Goal: Task Accomplishment & Management: Manage account settings

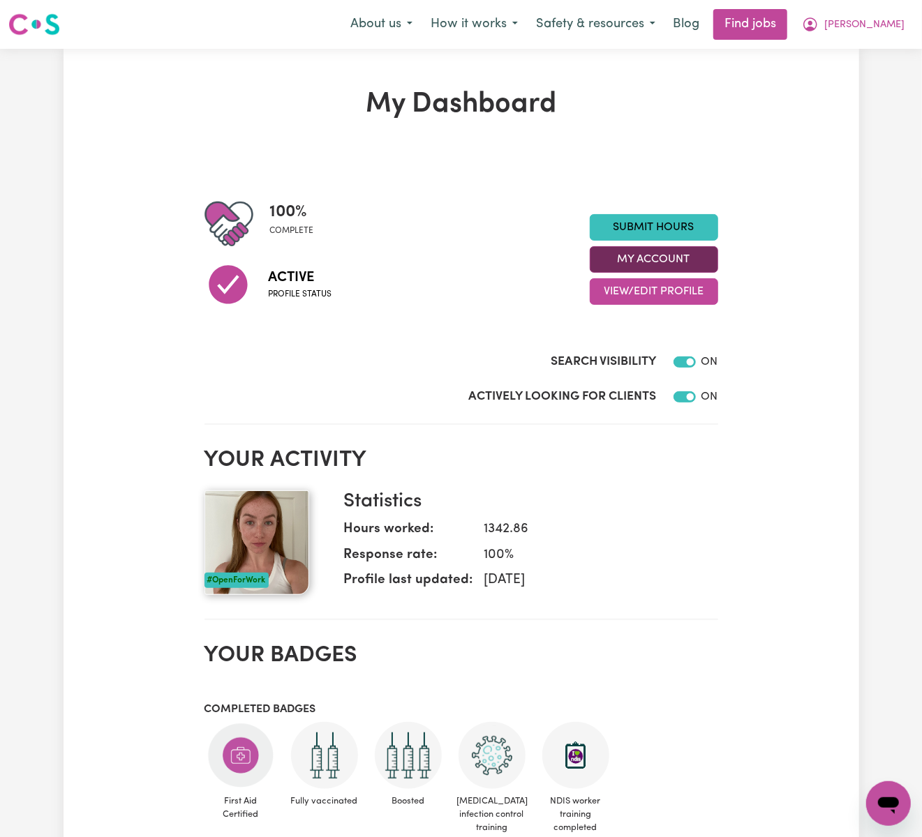
click at [699, 247] on button "My Account" at bounding box center [654, 259] width 128 height 27
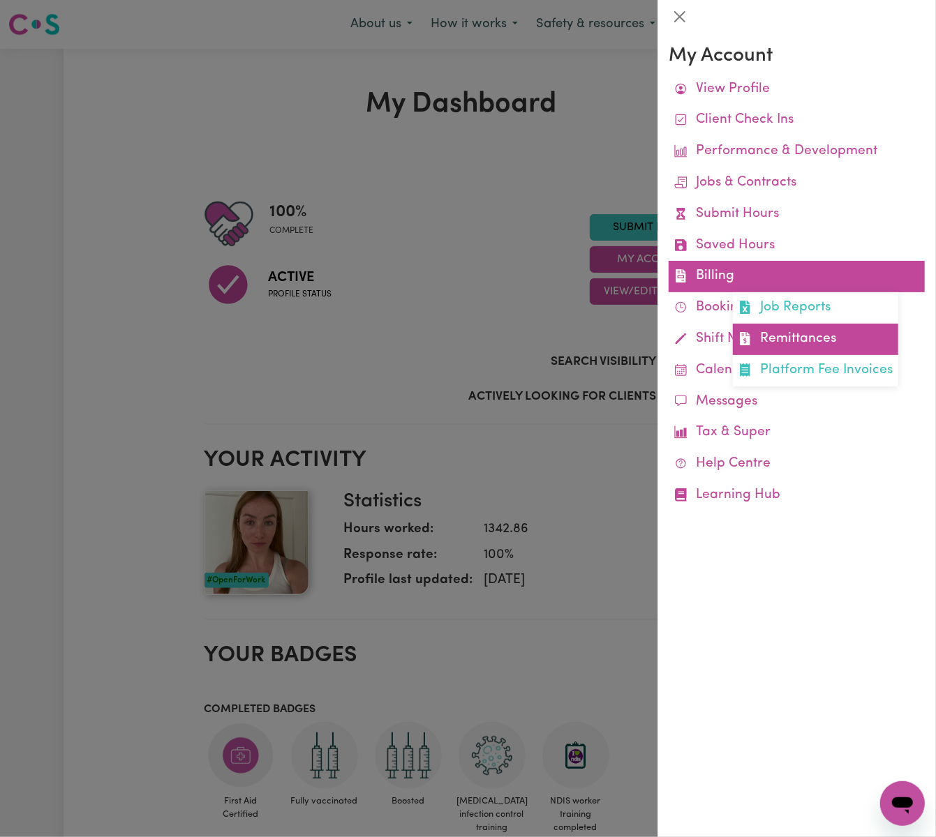
click at [827, 333] on link "Remittances" at bounding box center [815, 339] width 165 height 31
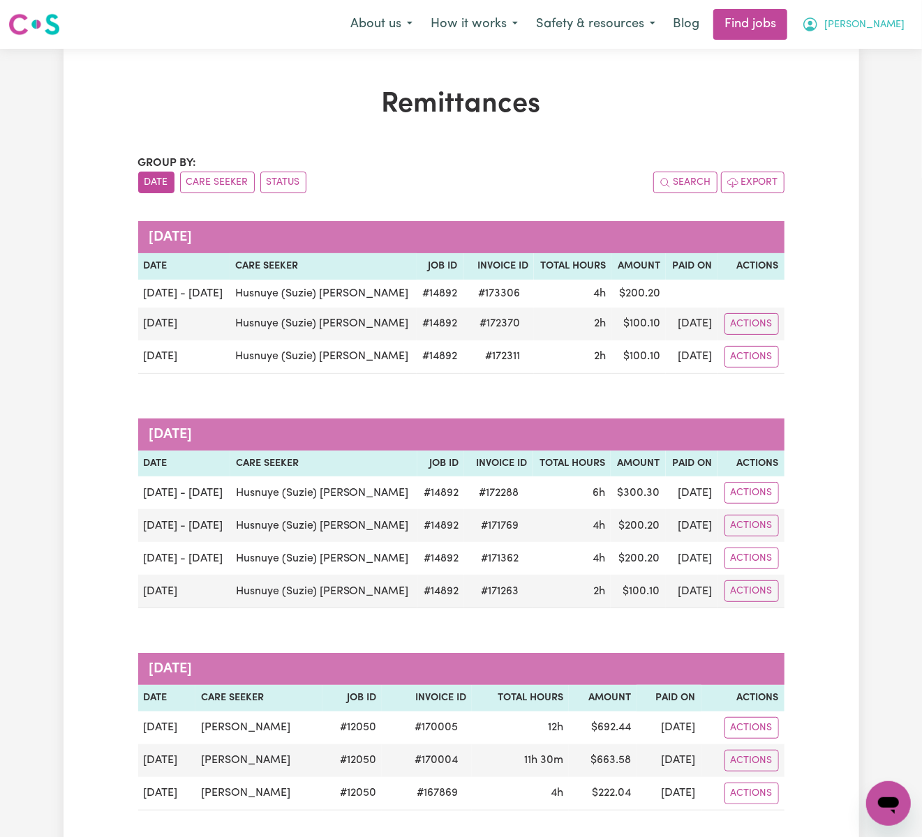
click at [906, 21] on button "[PERSON_NAME]" at bounding box center [853, 24] width 121 height 29
click at [897, 99] on link "Logout" at bounding box center [857, 107] width 110 height 27
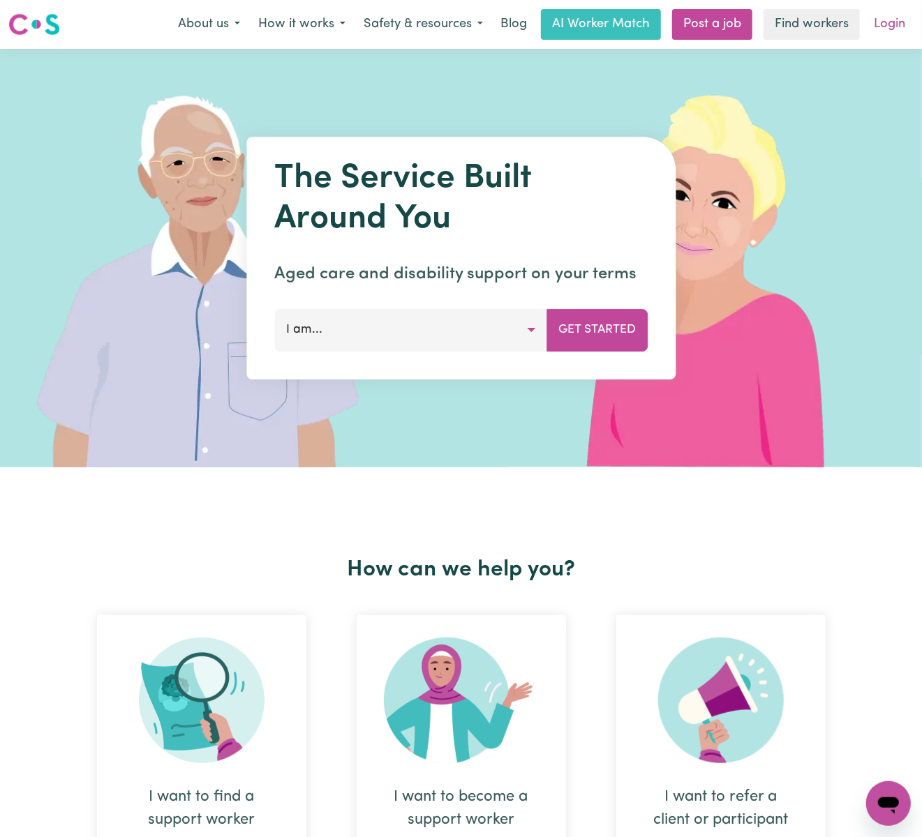
click at [888, 38] on link "Login" at bounding box center [889, 24] width 48 height 31
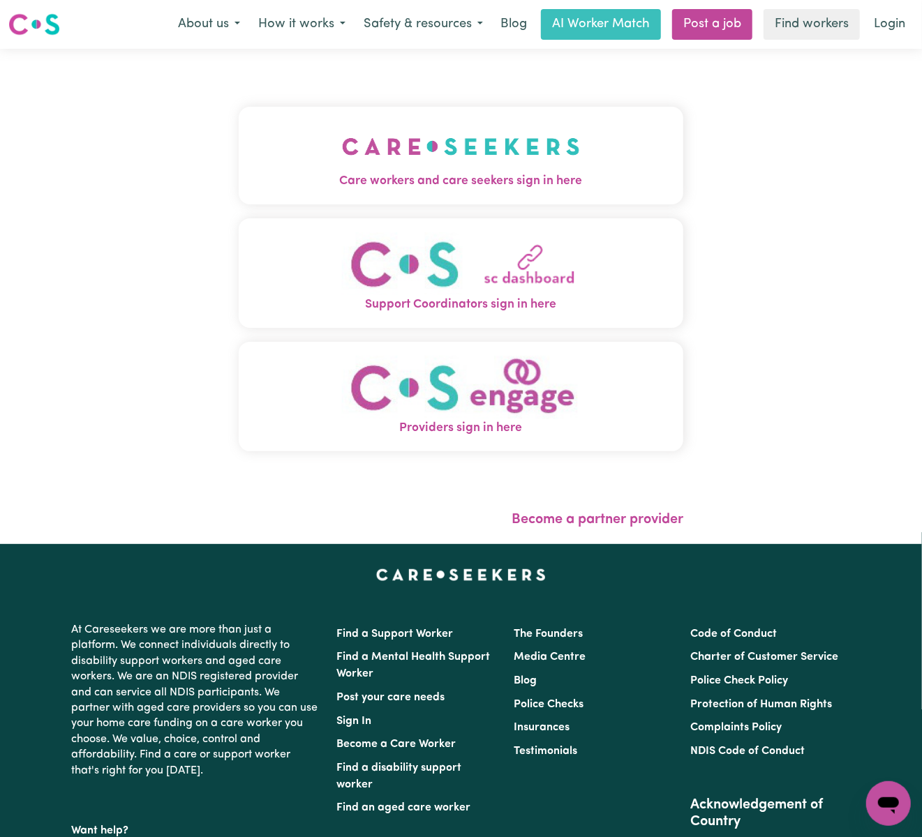
drag, startPoint x: 477, startPoint y: 124, endPoint x: 477, endPoint y: 140, distance: 16.0
click at [477, 124] on img "Care workers and care seekers sign in here" at bounding box center [461, 147] width 238 height 52
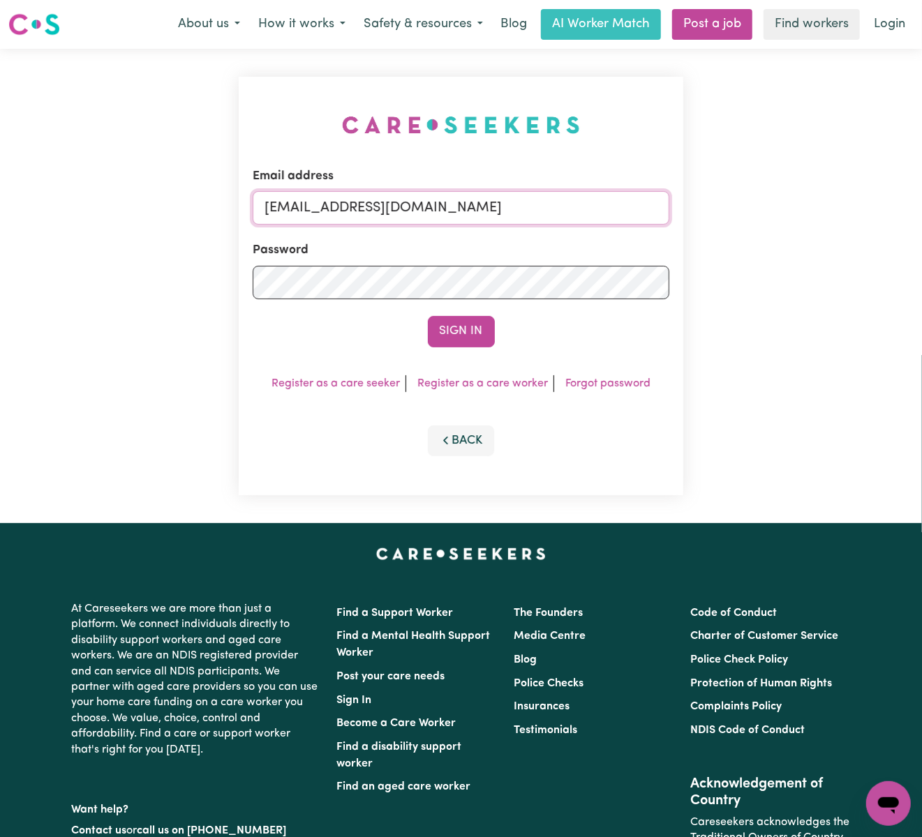
drag, startPoint x: 338, startPoint y: 205, endPoint x: 761, endPoint y: 207, distance: 422.9
click at [761, 207] on div "Email address [EMAIL_ADDRESS][DOMAIN_NAME] Password Sign In Register as a care …" at bounding box center [461, 286] width 922 height 475
paste input "[EMAIL_ADDRESS][DOMAIN_NAME]"
type input "superuser~[EMAIL_ADDRESS][DOMAIN_NAME]"
click at [428, 316] on button "Sign In" at bounding box center [461, 331] width 67 height 31
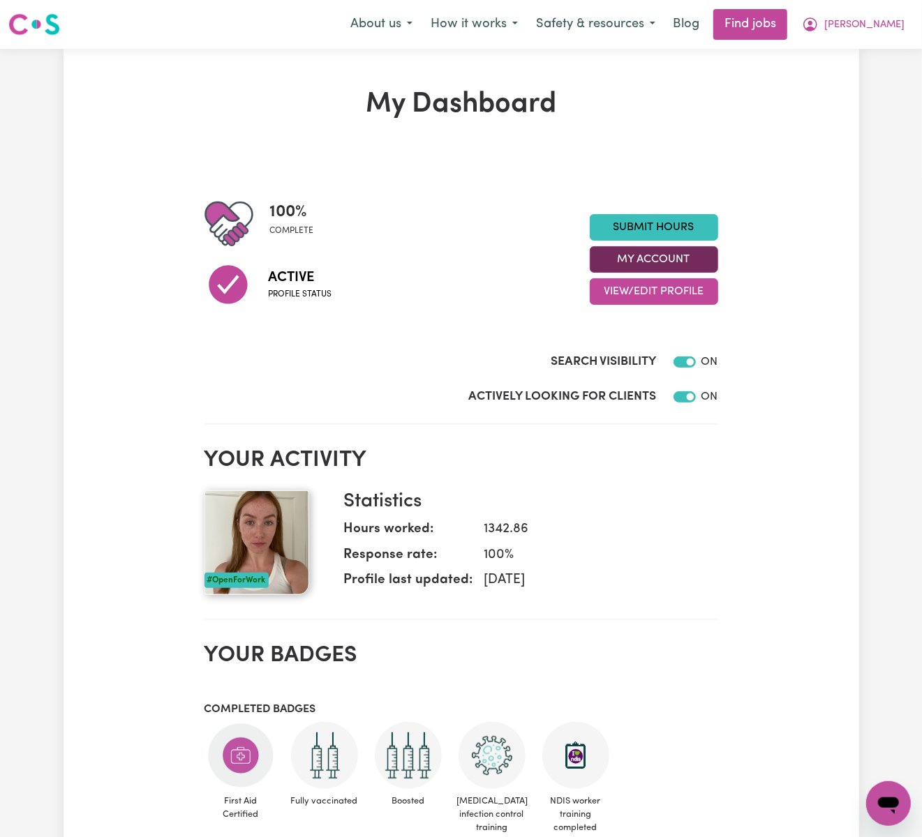
click at [634, 262] on button "My Account" at bounding box center [654, 259] width 128 height 27
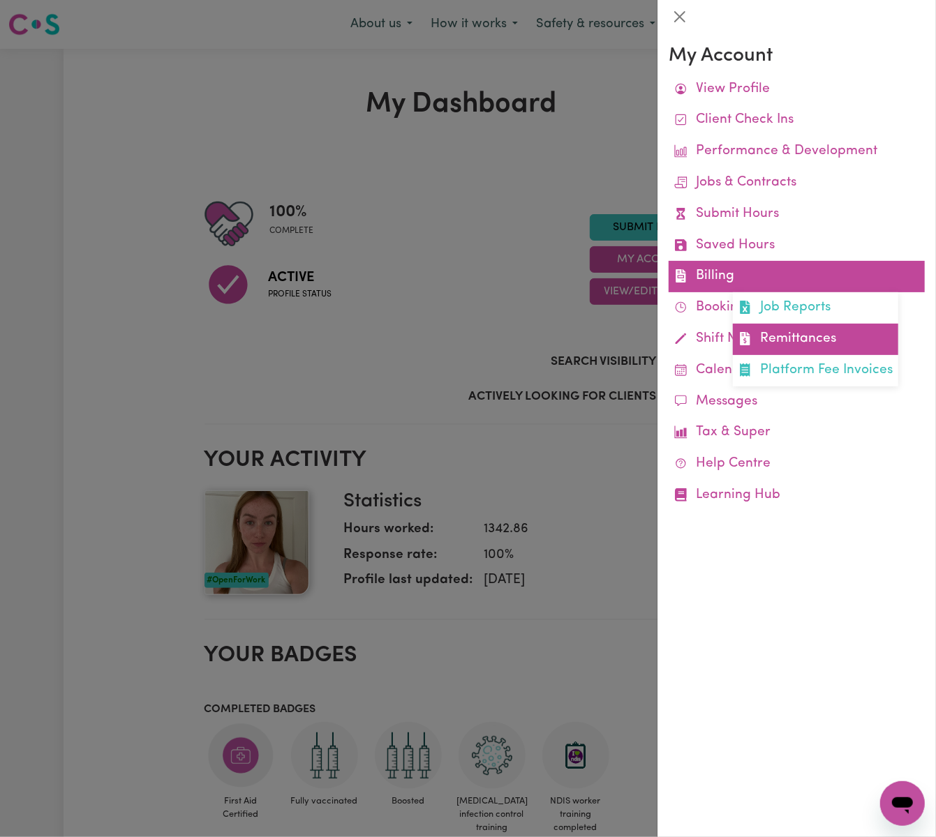
click at [796, 329] on link "Remittances" at bounding box center [815, 339] width 165 height 31
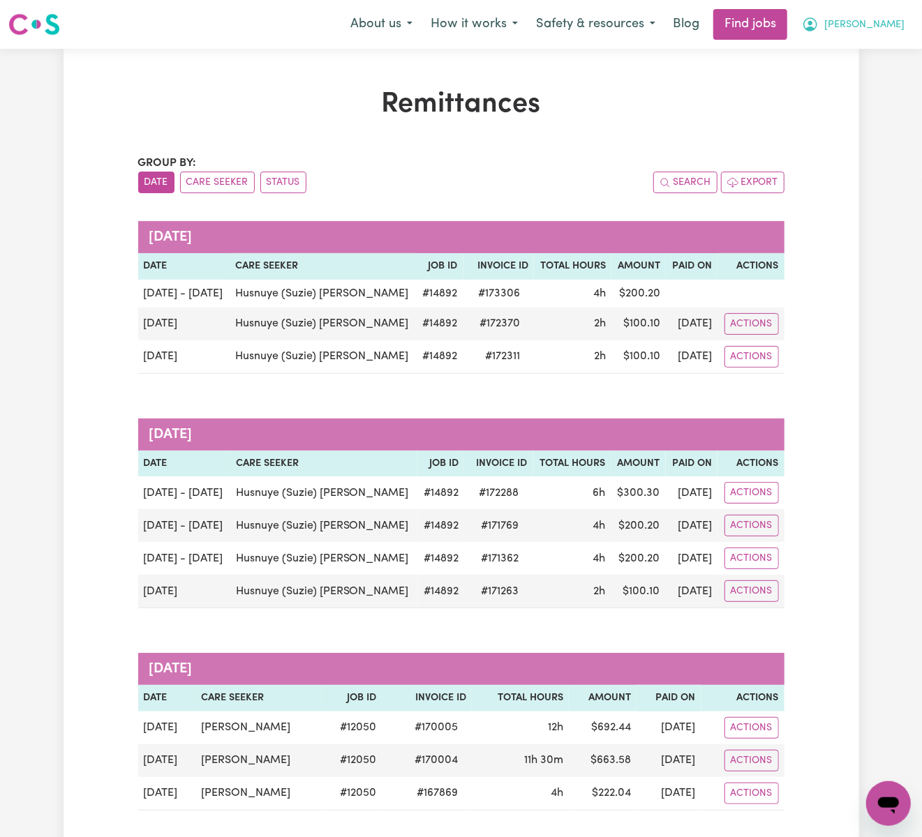
click at [874, 27] on span "[PERSON_NAME]" at bounding box center [864, 24] width 80 height 15
click at [872, 107] on link "Logout" at bounding box center [857, 107] width 110 height 27
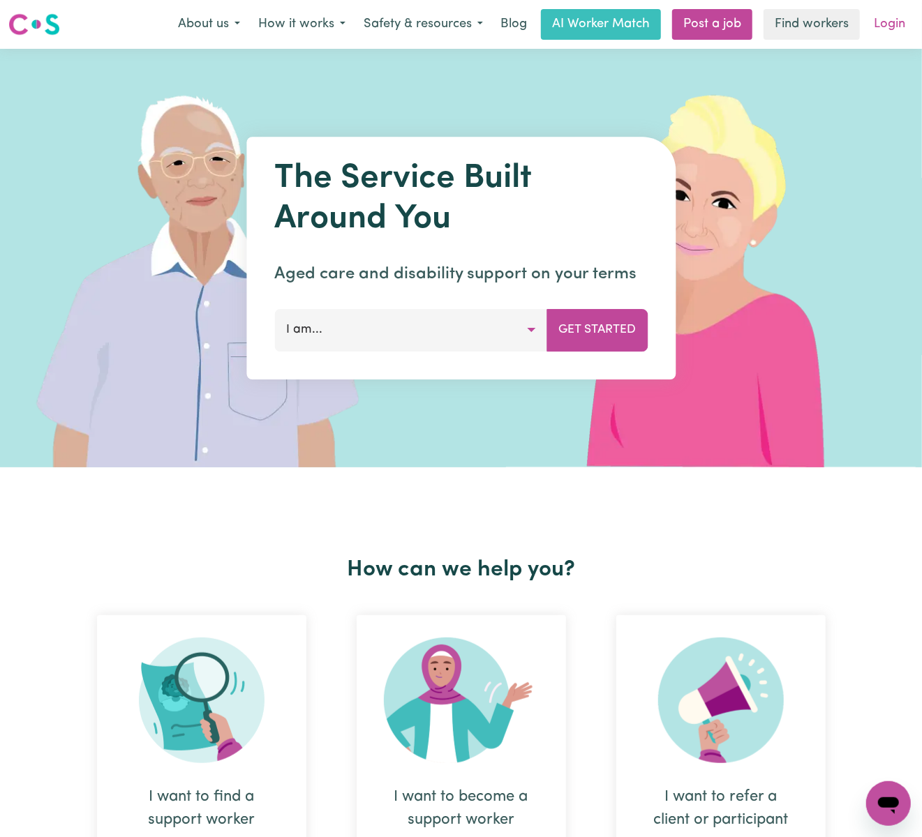
click at [891, 20] on link "Login" at bounding box center [889, 24] width 48 height 31
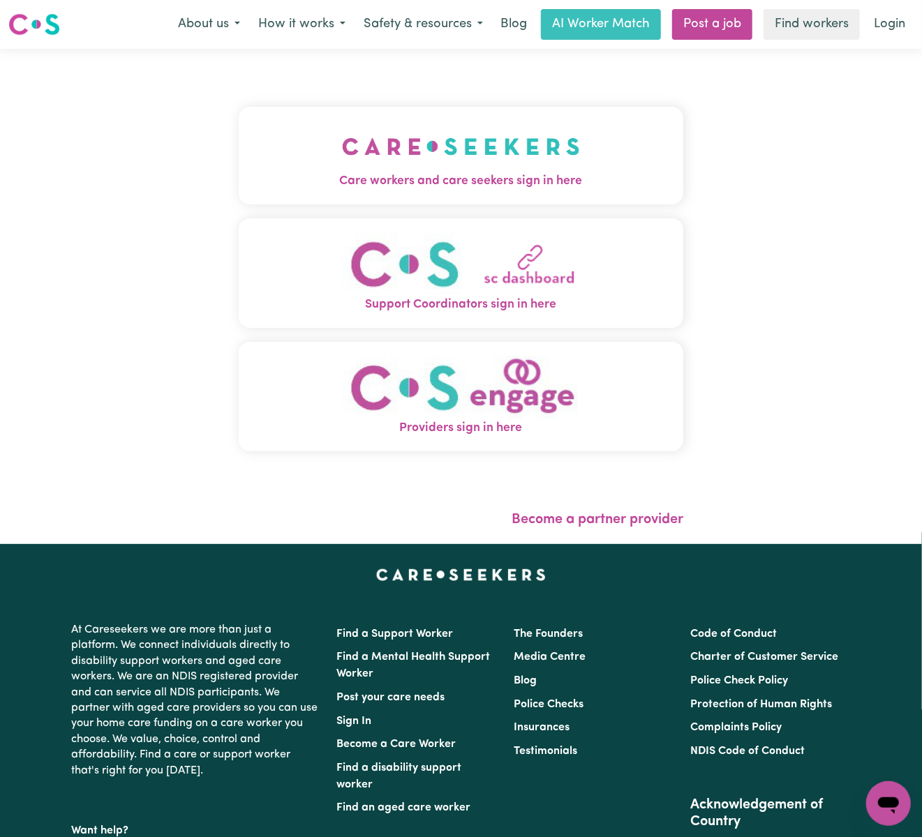
click at [490, 129] on img "Care workers and care seekers sign in here" at bounding box center [461, 147] width 238 height 52
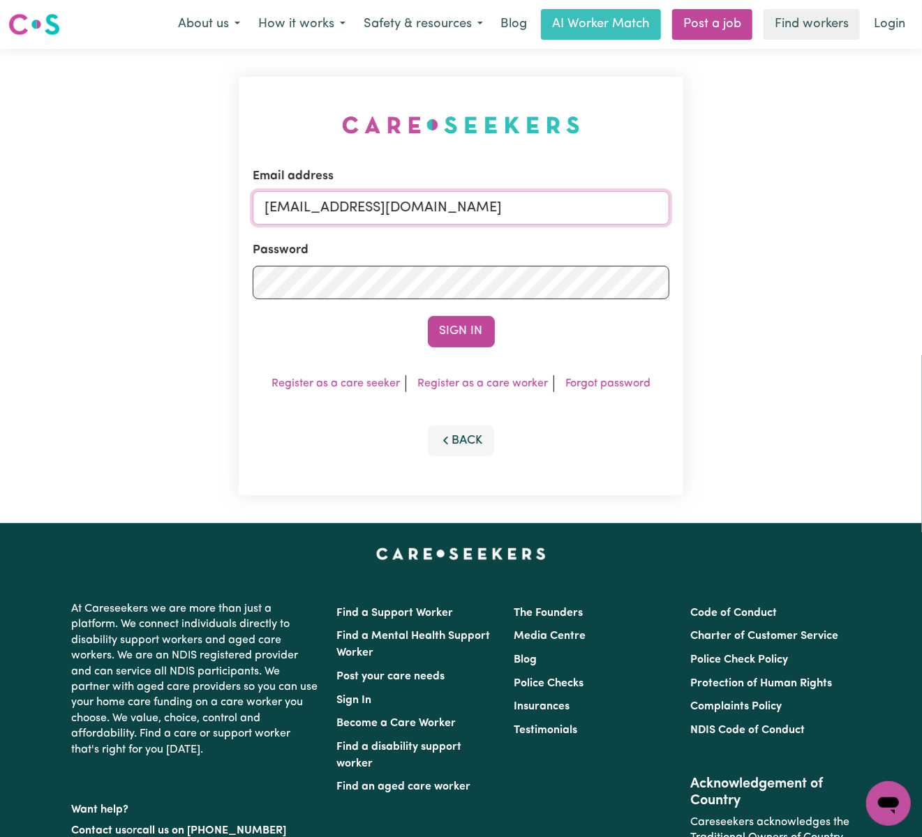
drag, startPoint x: 342, startPoint y: 205, endPoint x: 858, endPoint y: 205, distance: 515.7
click at [858, 205] on div "Email address [EMAIL_ADDRESS][DOMAIN_NAME] Password Sign In Register as a care …" at bounding box center [461, 286] width 922 height 475
paste input "[PERSON_NAME][EMAIL_ADDRESS][PERSON_NAME][DOMAIN_NAME]"
type input "[EMAIL_ADDRESS][PERSON_NAME][PERSON_NAME][DOMAIN_NAME]"
click at [428, 316] on button "Sign In" at bounding box center [461, 331] width 67 height 31
